Goal: Information Seeking & Learning: Check status

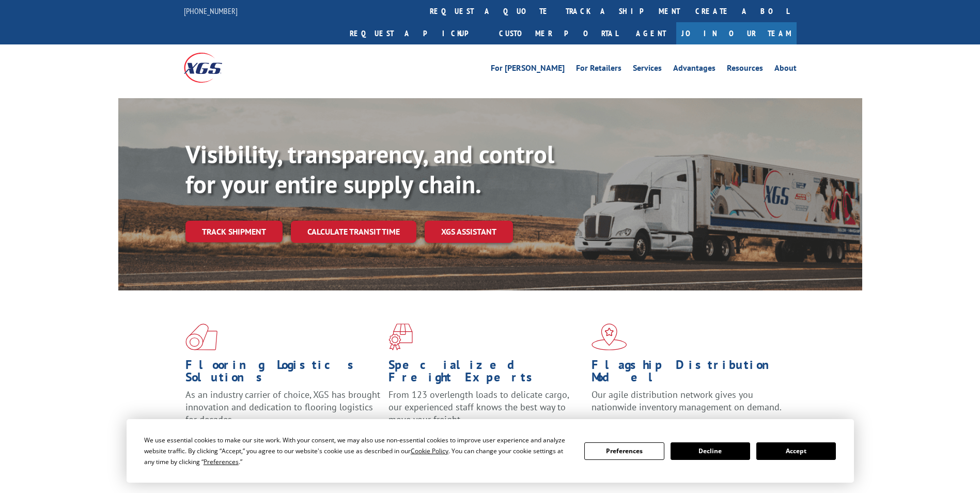
click at [249, 221] on link "Track shipment" at bounding box center [233, 232] width 97 height 22
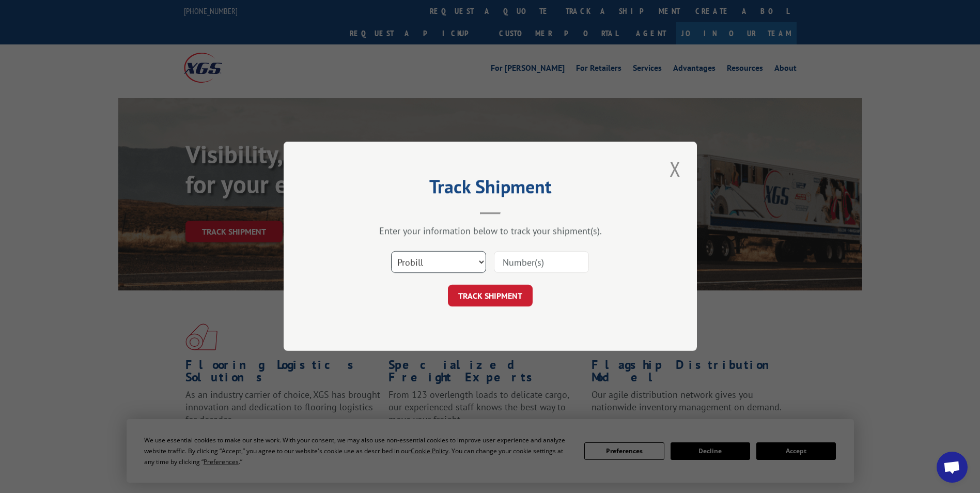
click at [483, 268] on select "Select category... Probill BOL PO" at bounding box center [438, 263] width 95 height 22
select select "bol"
click at [391, 252] on select "Select category... Probill BOL PO" at bounding box center [438, 263] width 95 height 22
drag, startPoint x: 532, startPoint y: 265, endPoint x: 534, endPoint y: 260, distance: 5.3
click at [532, 263] on input at bounding box center [541, 263] width 95 height 22
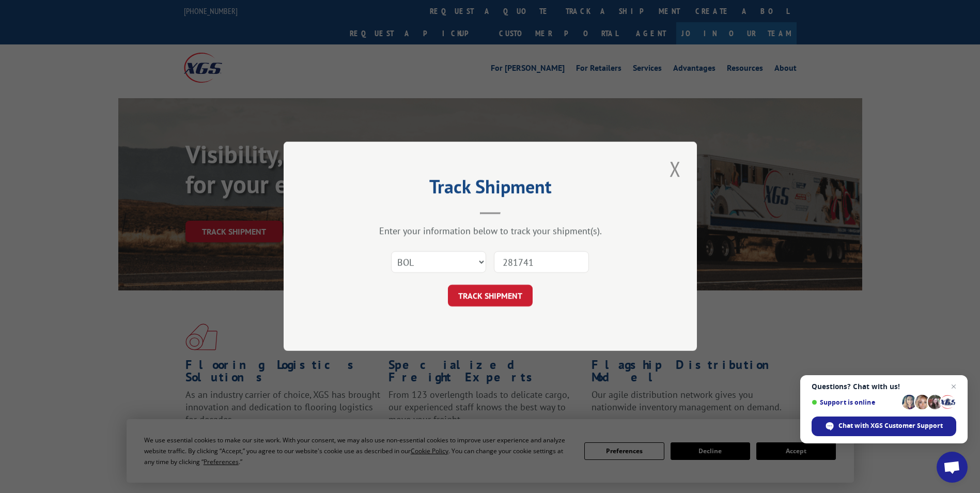
type input "2817419"
click button "TRACK SHIPMENT" at bounding box center [490, 296] width 85 height 22
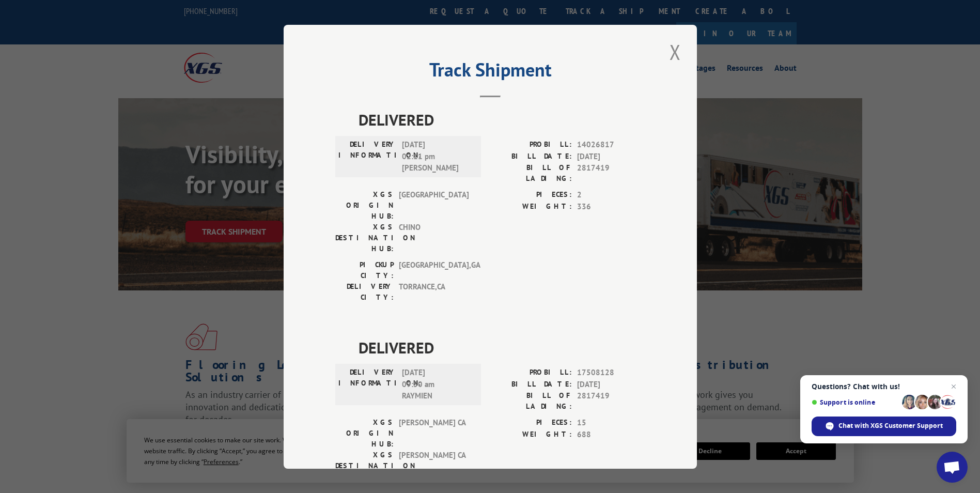
scroll to position [22, 0]
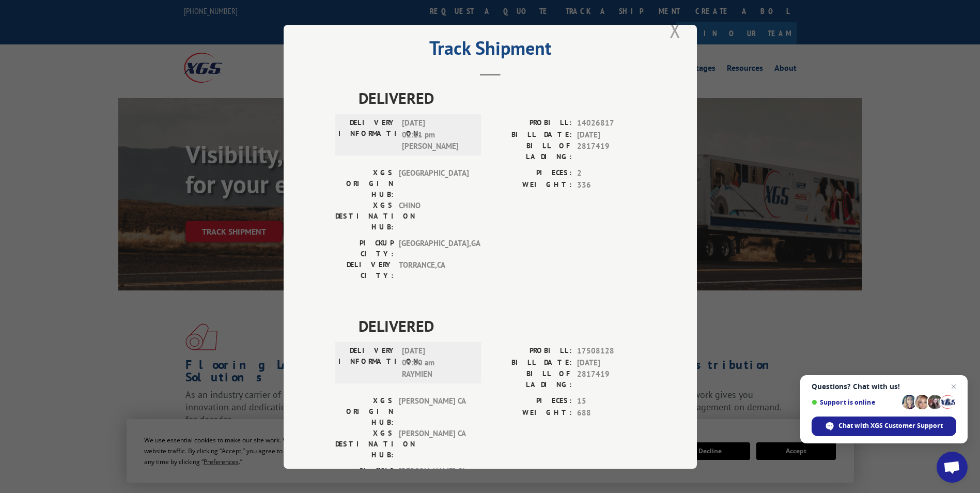
click at [666, 31] on button "Close modal" at bounding box center [675, 30] width 18 height 28
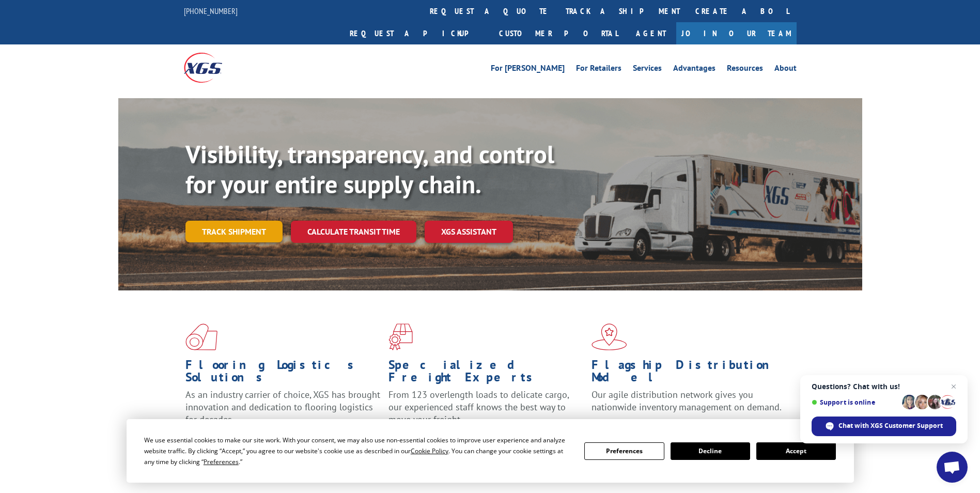
click at [243, 221] on link "Track shipment" at bounding box center [233, 232] width 97 height 22
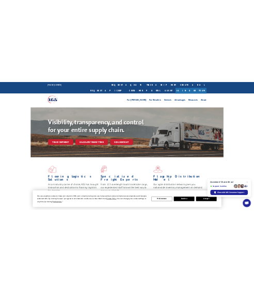
scroll to position [0, 0]
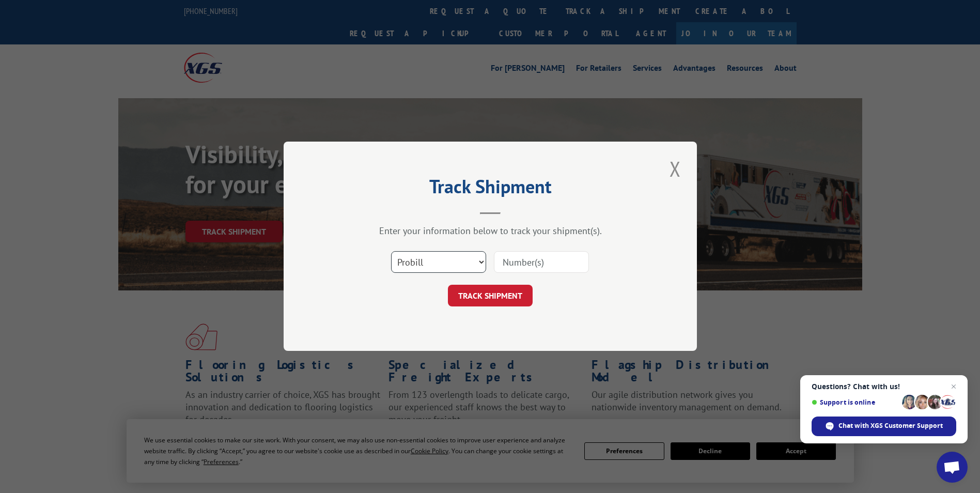
drag, startPoint x: 479, startPoint y: 260, endPoint x: 472, endPoint y: 261, distance: 7.8
click at [479, 260] on select "Select category... Probill BOL PO" at bounding box center [438, 263] width 95 height 22
select select "bol"
click at [391, 252] on select "Select category... Probill BOL PO" at bounding box center [438, 263] width 95 height 22
click at [568, 262] on input at bounding box center [541, 263] width 95 height 22
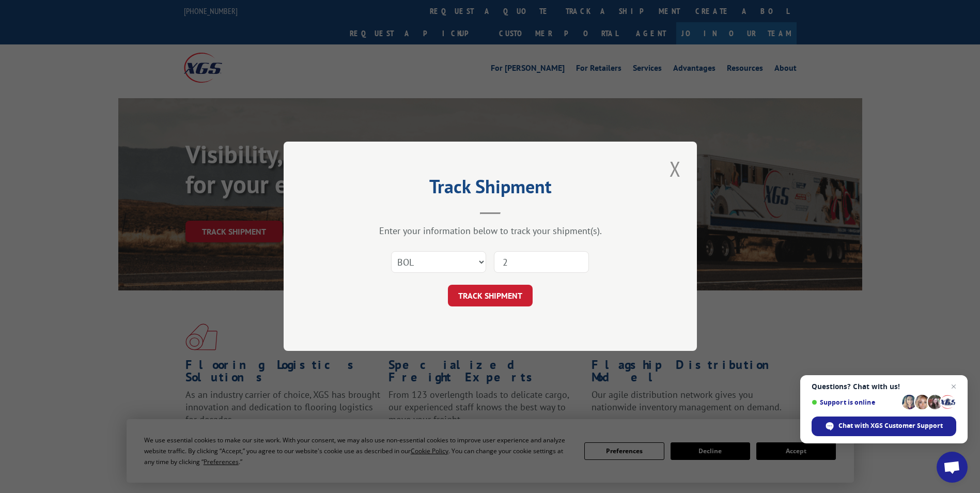
type input "2817419"
click at [499, 298] on button "TRACK SHIPMENT" at bounding box center [490, 296] width 85 height 22
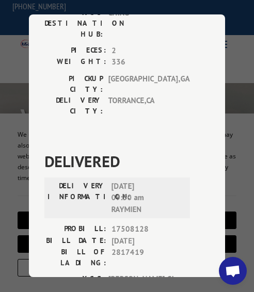
scroll to position [332, 0]
